Goal: Task Accomplishment & Management: Use online tool/utility

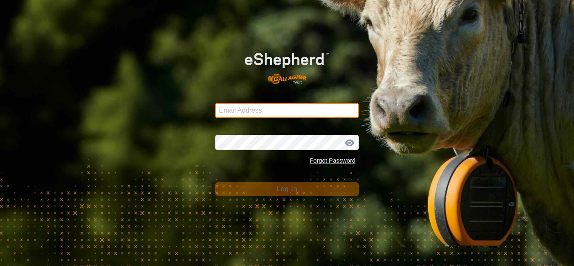
click at [248, 109] on input "Email Address" at bounding box center [287, 110] width 144 height 15
type input "[EMAIL_ADDRESS][DOMAIN_NAME]"
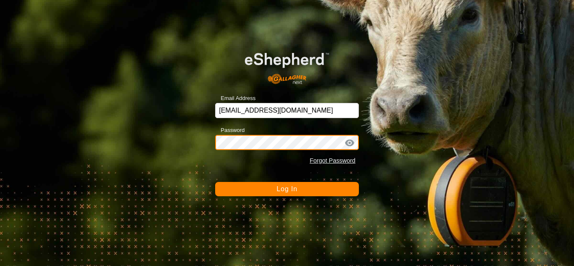
click at [215, 182] on button "Log In" at bounding box center [287, 189] width 144 height 14
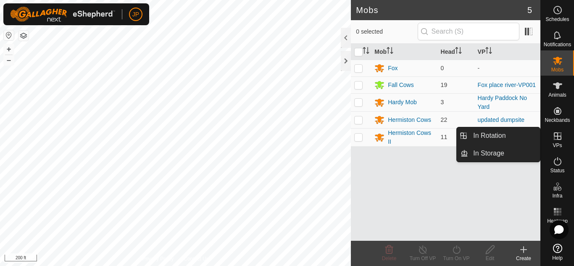
click at [559, 135] on icon at bounding box center [558, 136] width 10 height 10
click at [510, 134] on link "In Rotation" at bounding box center [504, 135] width 72 height 17
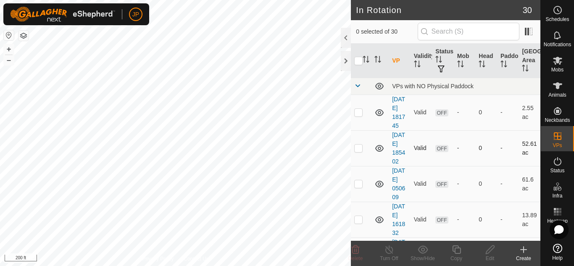
checkbox input "true"
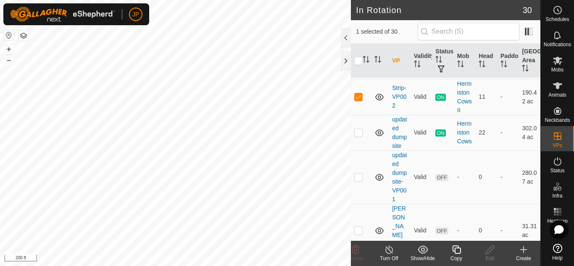
scroll to position [1051, 0]
click at [455, 249] on icon at bounding box center [456, 250] width 8 height 8
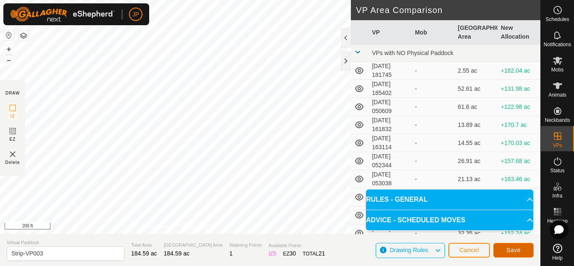
click at [514, 246] on button "Save" at bounding box center [514, 250] width 40 height 15
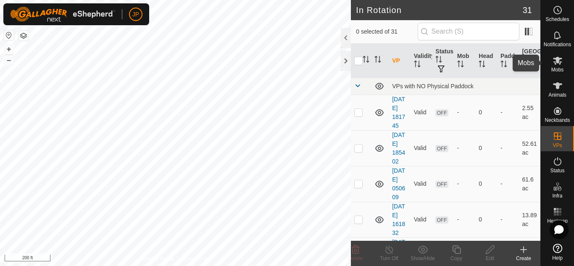
click at [560, 62] on icon at bounding box center [558, 60] width 10 height 10
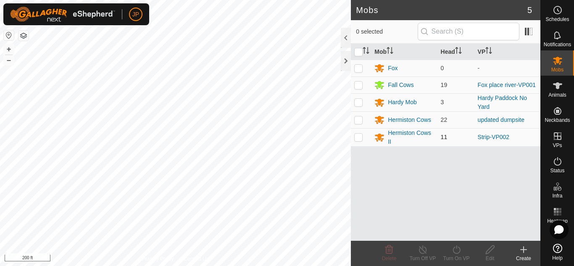
click at [358, 136] on p-checkbox at bounding box center [358, 137] width 8 height 7
checkbox input "true"
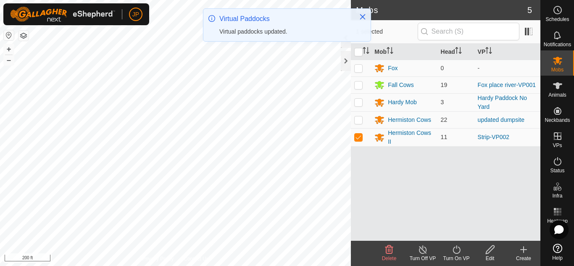
click at [458, 251] on icon at bounding box center [457, 250] width 11 height 10
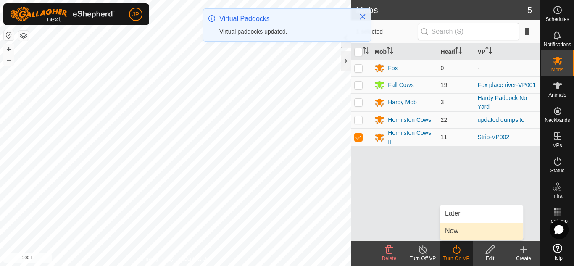
click at [452, 228] on link "Now" at bounding box center [481, 231] width 83 height 17
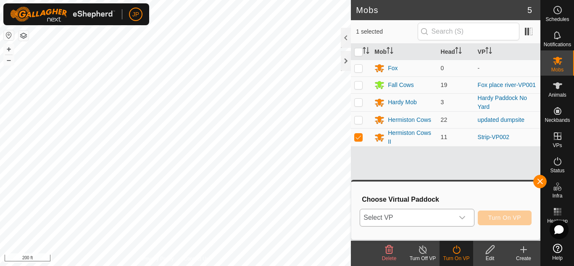
click at [459, 217] on icon "dropdown trigger" at bounding box center [462, 217] width 7 height 7
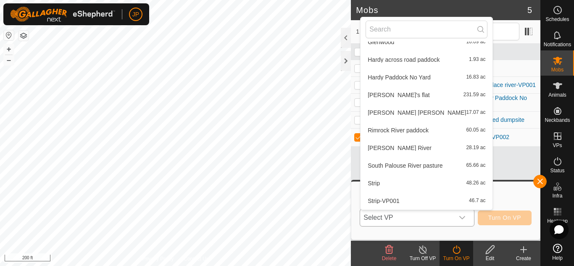
scroll to position [388, 0]
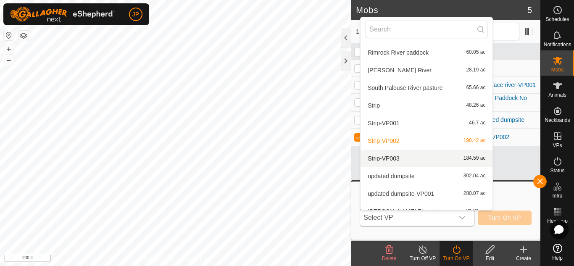
click at [395, 159] on li "Strip-VP003 184.59 ac" at bounding box center [427, 158] width 132 height 17
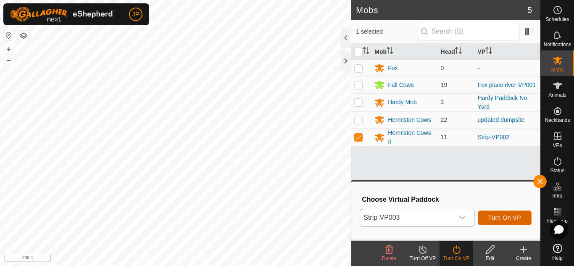
click at [500, 215] on span "Turn On VP" at bounding box center [505, 217] width 33 height 7
